Goal: Information Seeking & Learning: Find specific fact

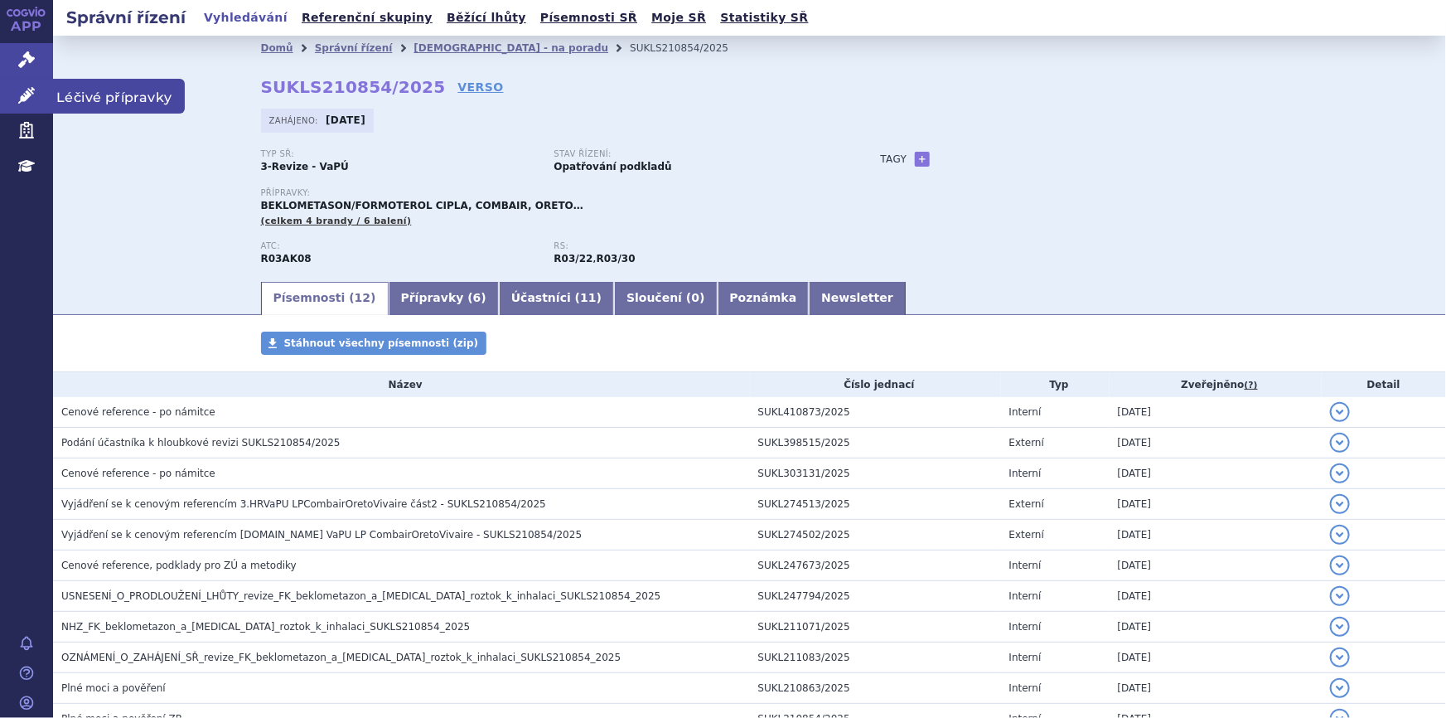
click at [17, 90] on link "Léčivé přípravky" at bounding box center [26, 96] width 53 height 35
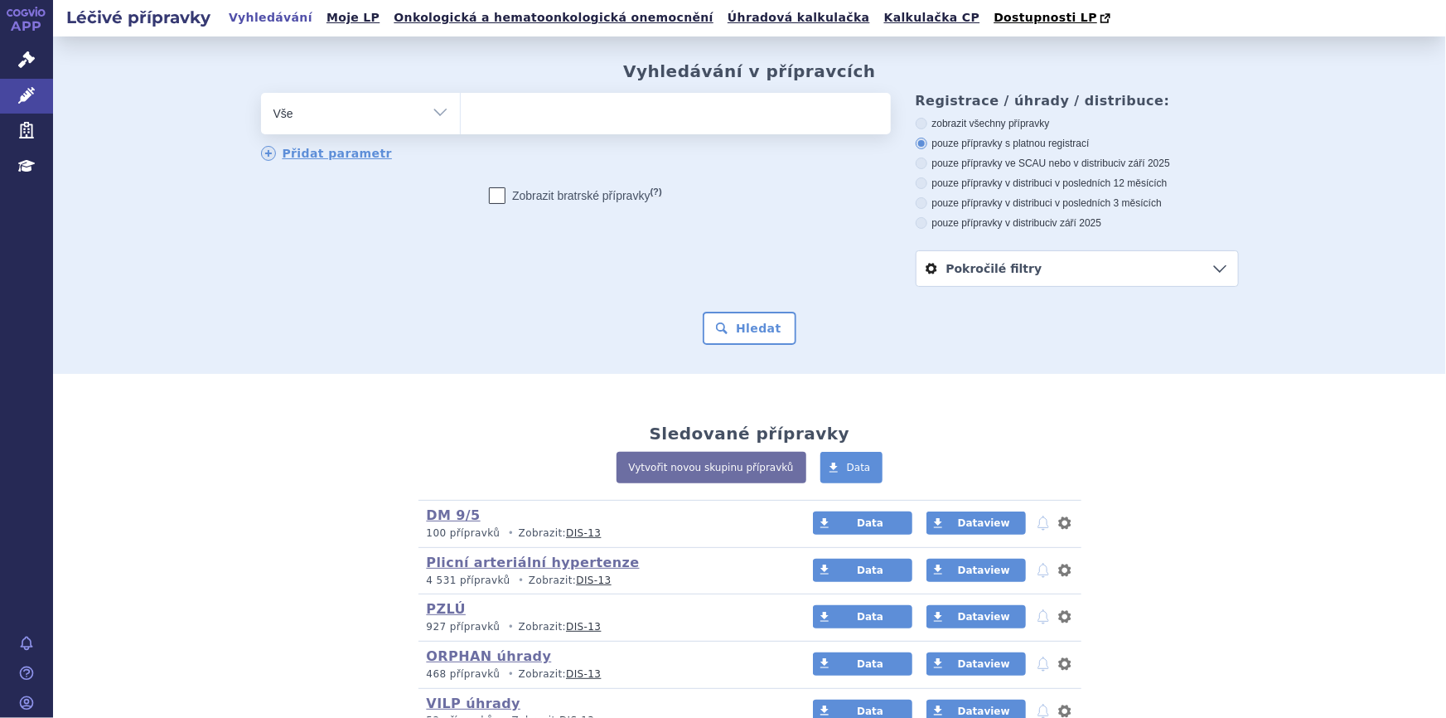
click at [482, 127] on ul at bounding box center [676, 110] width 430 height 35
click at [461, 127] on select at bounding box center [460, 112] width 1 height 41
type input "ly"
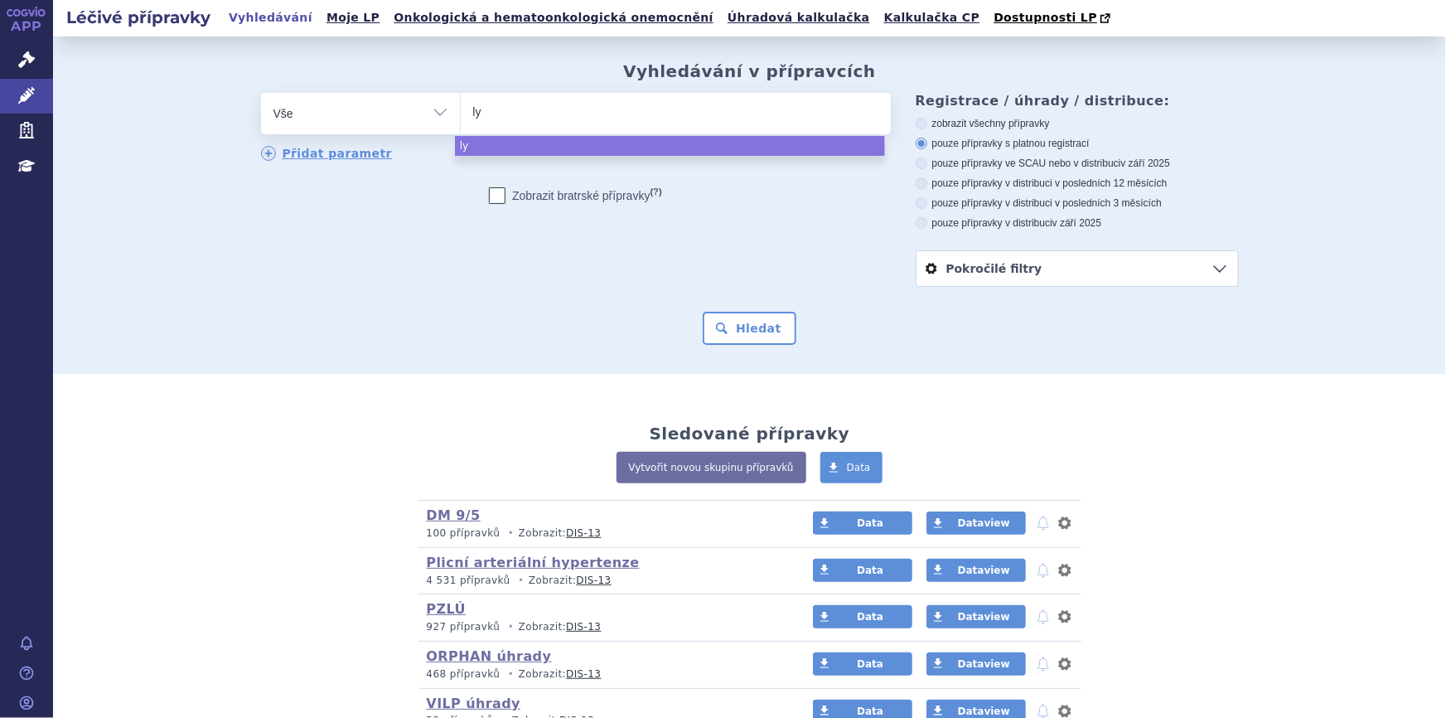
type input "lyn"
type input "lynpa"
type input "lynparz"
type input "[MEDICAL_DATA]"
select select "[MEDICAL_DATA]"
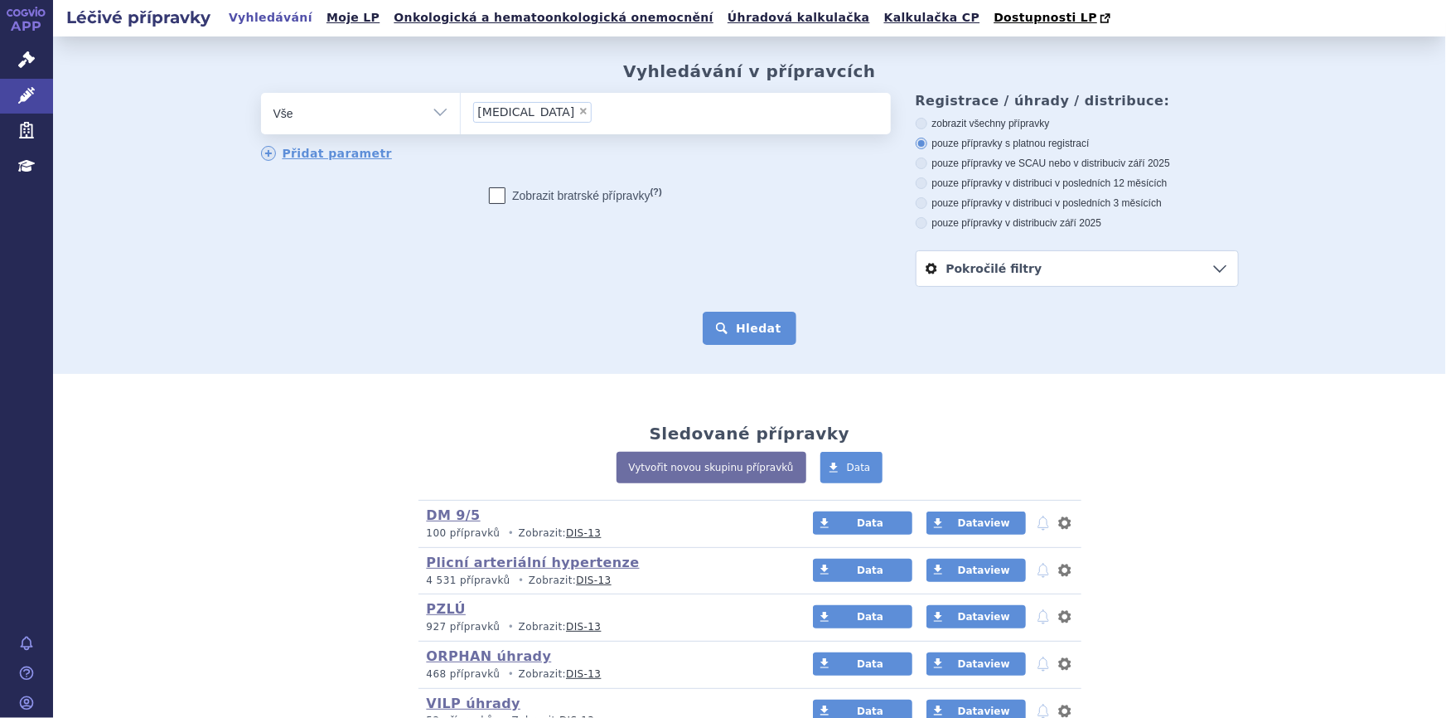
click at [729, 334] on button "Hledat" at bounding box center [750, 328] width 94 height 33
